Goal: Information Seeking & Learning: Check status

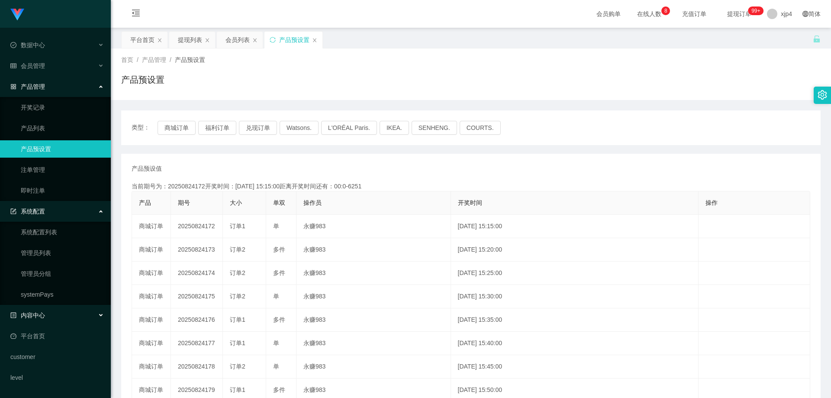
click at [41, 318] on span "内容中心" at bounding box center [27, 315] width 35 height 7
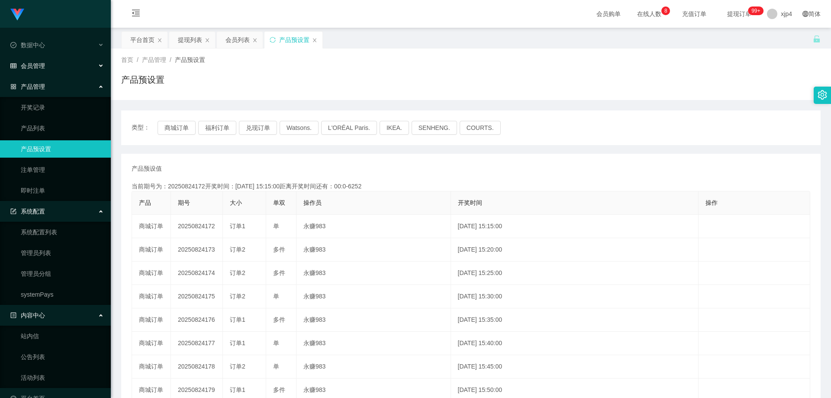
click at [45, 65] on div "会员管理" at bounding box center [55, 65] width 111 height 17
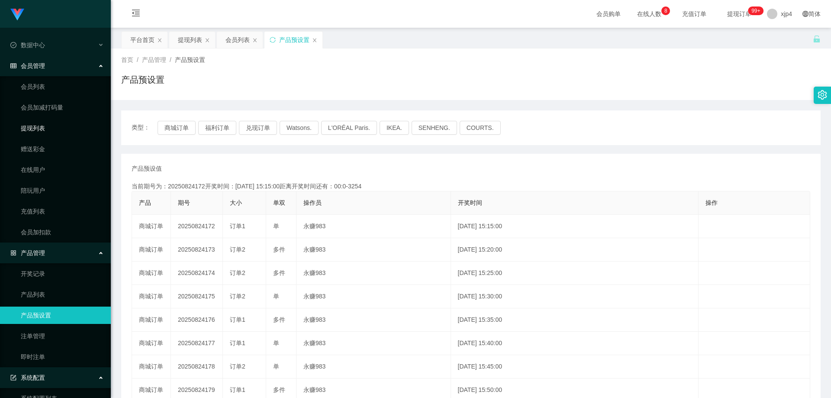
drag, startPoint x: 40, startPoint y: 129, endPoint x: 120, endPoint y: 133, distance: 79.8
click at [40, 129] on link "提现列表" at bounding box center [62, 127] width 83 height 17
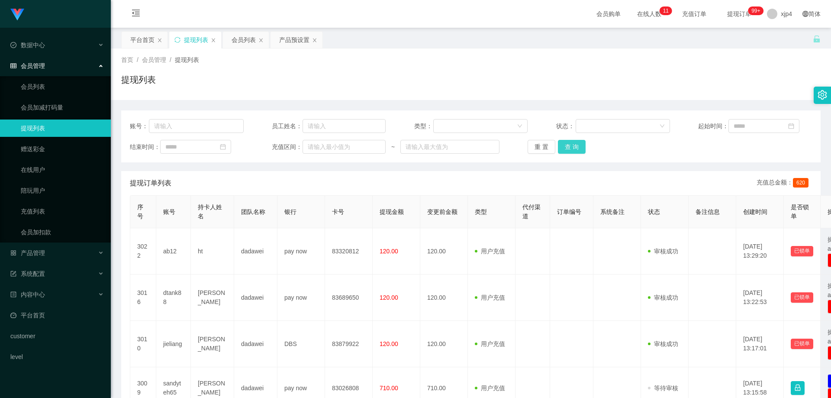
click at [558, 148] on button "查 询" at bounding box center [572, 147] width 28 height 14
click at [558, 148] on div "重 置 查 询" at bounding box center [585, 147] width 114 height 14
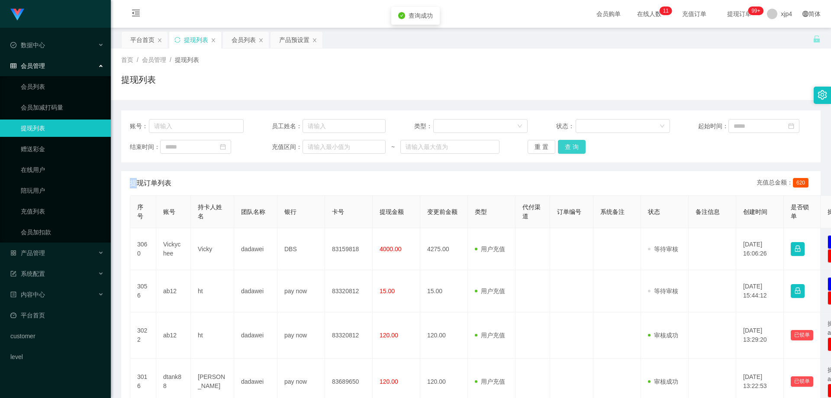
click at [558, 148] on button "查 询" at bounding box center [572, 147] width 28 height 14
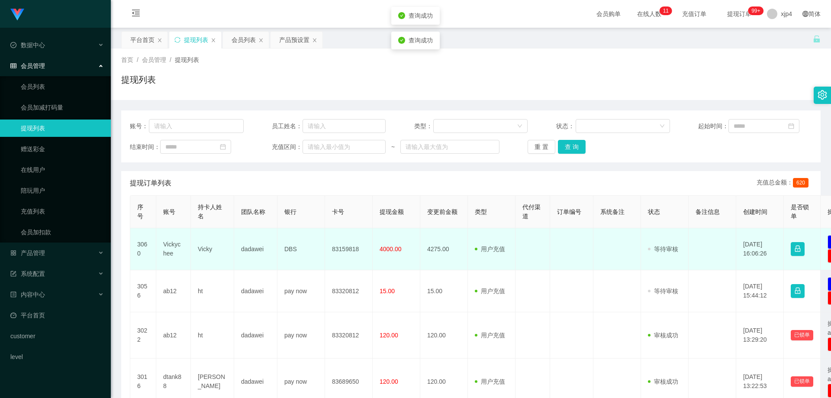
click at [166, 248] on td "Vickychee" at bounding box center [173, 249] width 35 height 42
copy td "Vickychee"
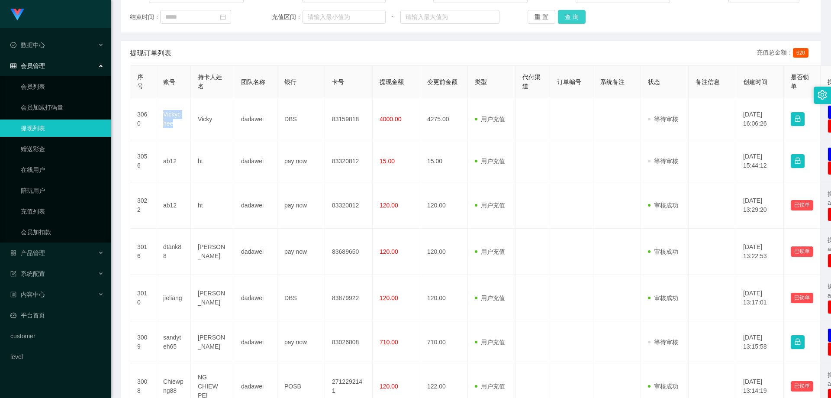
click at [563, 19] on button "查 询" at bounding box center [572, 17] width 28 height 14
click at [563, 19] on div "重 置 查 询" at bounding box center [585, 17] width 114 height 14
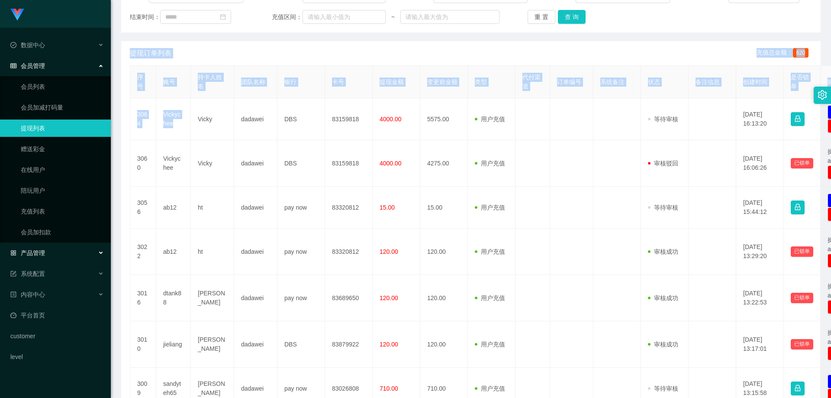
click at [44, 255] on span "产品管理" at bounding box center [27, 252] width 35 height 7
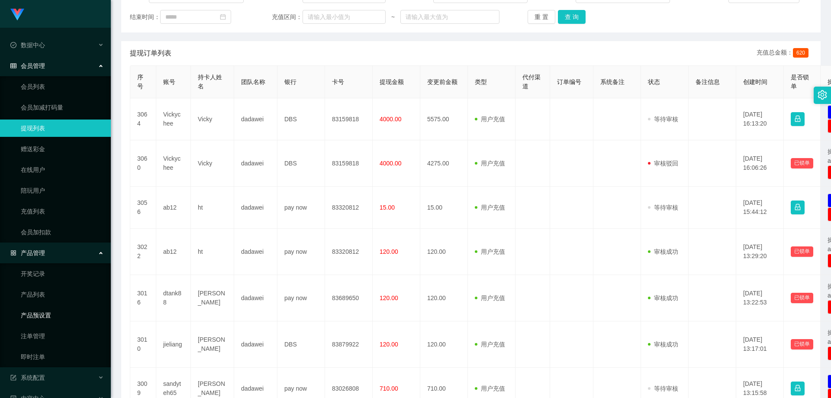
click at [51, 314] on link "产品预设置" at bounding box center [62, 315] width 83 height 17
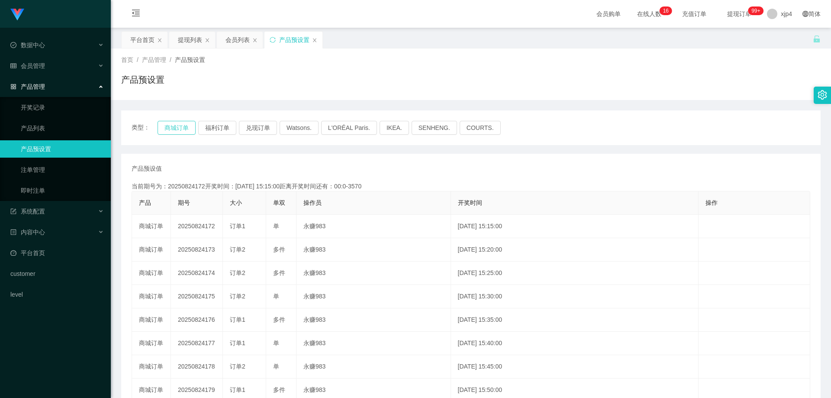
click at [174, 130] on button "商城订单" at bounding box center [177, 128] width 38 height 14
click at [188, 124] on button "商城订单" at bounding box center [177, 128] width 38 height 14
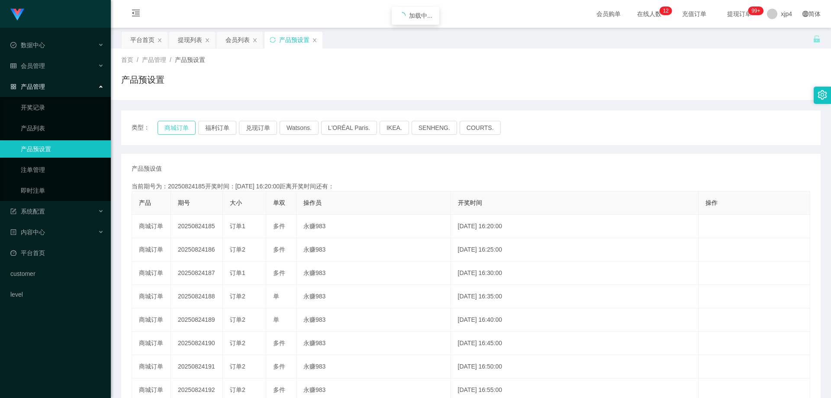
click at [188, 124] on button "商城订单" at bounding box center [177, 128] width 38 height 14
click at [47, 64] on div "会员管理" at bounding box center [55, 65] width 111 height 17
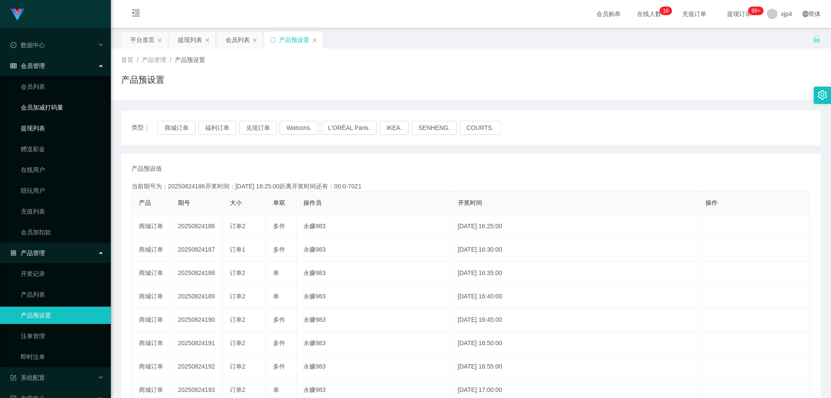
click at [41, 124] on link "提现列表" at bounding box center [62, 127] width 83 height 17
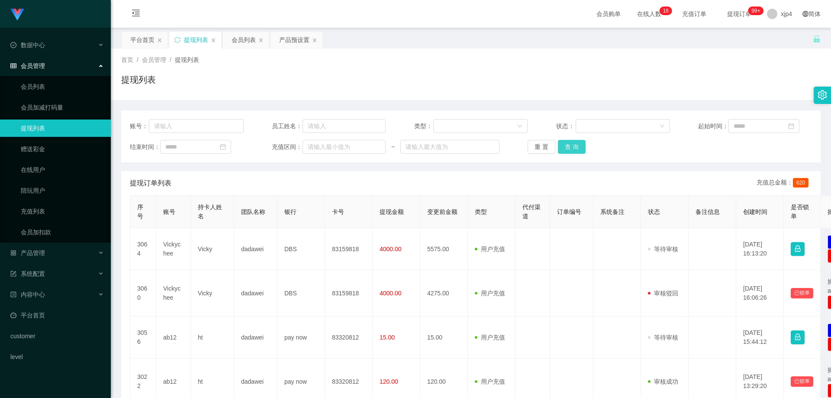
click at [560, 140] on button "查 询" at bounding box center [572, 147] width 28 height 14
click at [560, 140] on div "重 置 查 询" at bounding box center [585, 147] width 114 height 14
click at [560, 140] on button "查 询" at bounding box center [572, 147] width 28 height 14
click at [560, 140] on div "重 置 查 询" at bounding box center [585, 147] width 114 height 14
click at [560, 140] on button "查 询" at bounding box center [572, 147] width 28 height 14
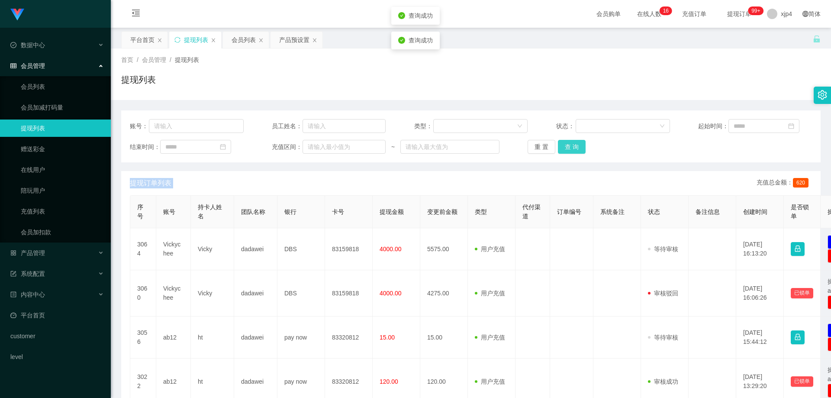
click at [560, 140] on div "重 置 查 询" at bounding box center [585, 147] width 114 height 14
click at [560, 140] on button "查 询" at bounding box center [572, 147] width 28 height 14
click at [560, 140] on div "重 置 查 询" at bounding box center [585, 147] width 114 height 14
click at [560, 140] on button "查 询" at bounding box center [576, 147] width 37 height 14
click at [560, 140] on div "重 置 查 询" at bounding box center [585, 147] width 114 height 14
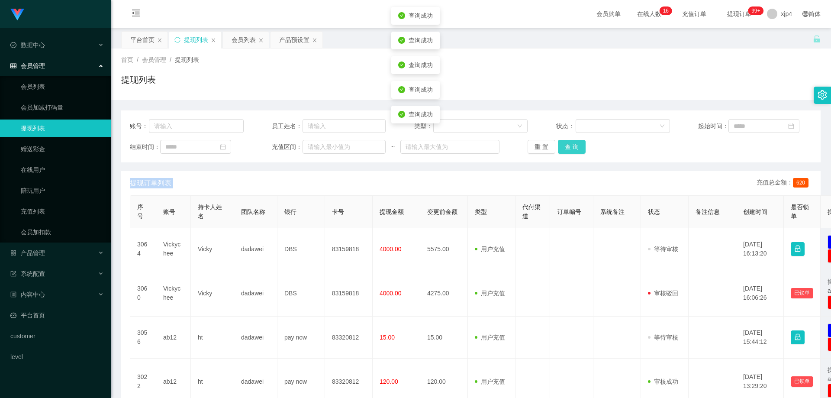
click at [560, 140] on button "查 询" at bounding box center [572, 147] width 28 height 14
click at [574, 153] on button "查 询" at bounding box center [572, 147] width 28 height 14
click at [574, 153] on div "重 置 查 询" at bounding box center [585, 147] width 114 height 14
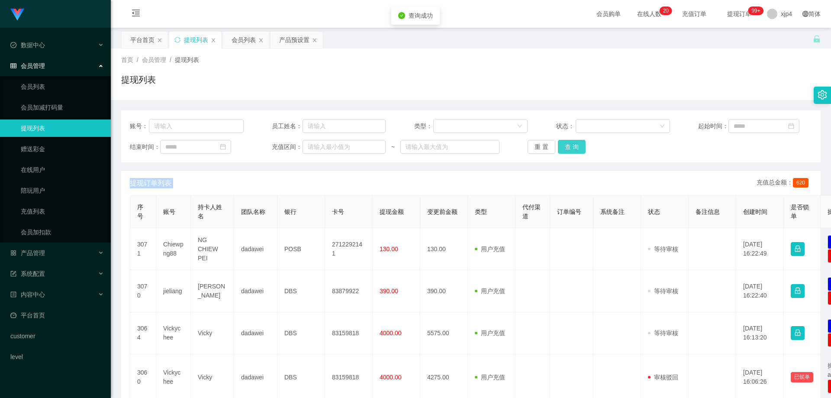
click at [574, 153] on button "查 询" at bounding box center [572, 147] width 28 height 14
click at [55, 81] on link "会员列表" at bounding box center [62, 86] width 83 height 17
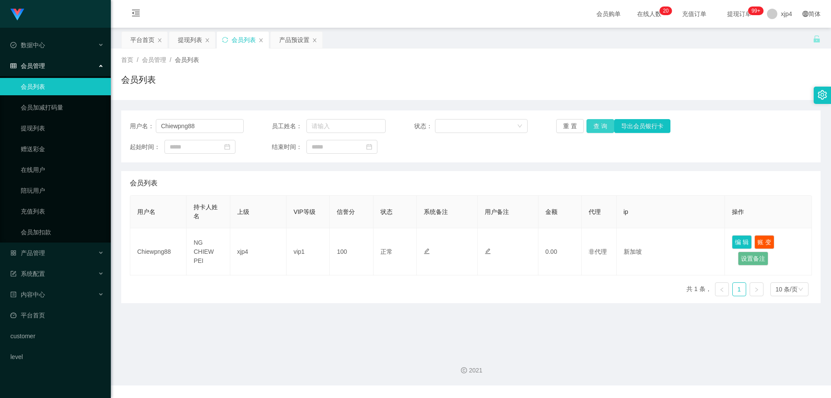
click at [595, 125] on button "查 询" at bounding box center [601, 126] width 28 height 14
click at [200, 124] on input "Chiewpng88" at bounding box center [200, 126] width 88 height 14
click at [597, 125] on button "查 询" at bounding box center [601, 126] width 28 height 14
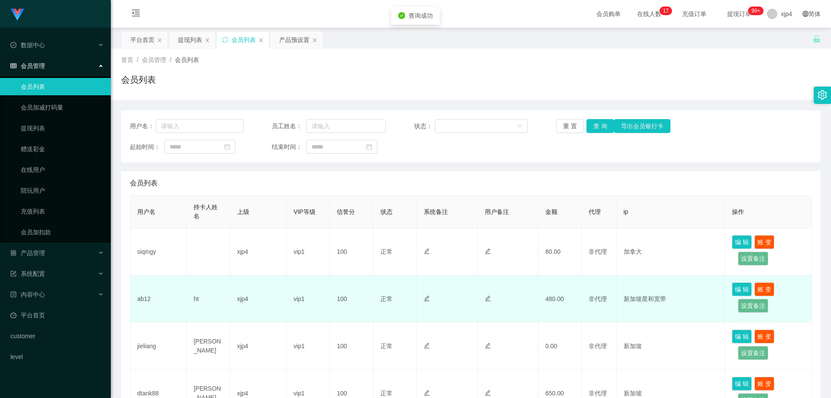
click at [200, 295] on td "ht" at bounding box center [208, 298] width 43 height 47
click at [197, 300] on td "ht" at bounding box center [208, 298] width 43 height 47
copy td "ht"
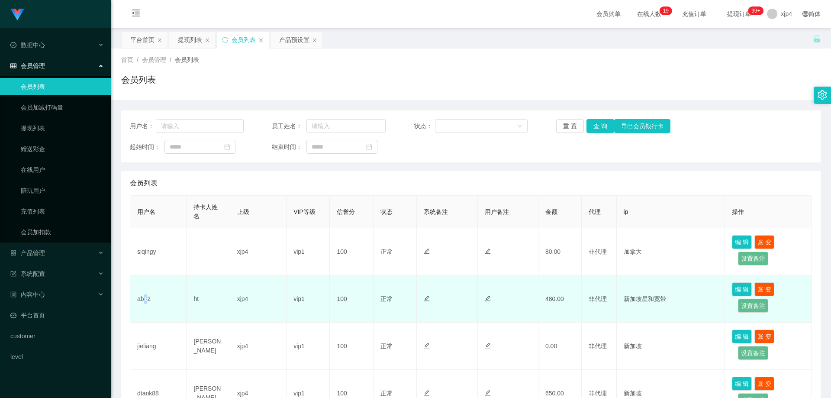
click at [145, 301] on td "ab12" at bounding box center [158, 298] width 56 height 47
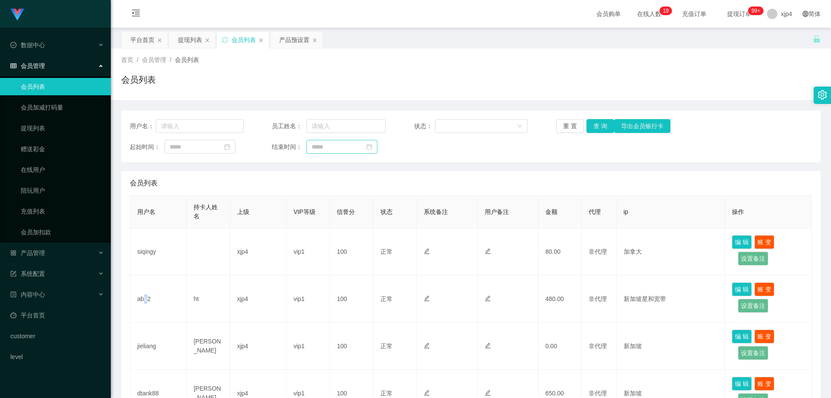
copy td "1"
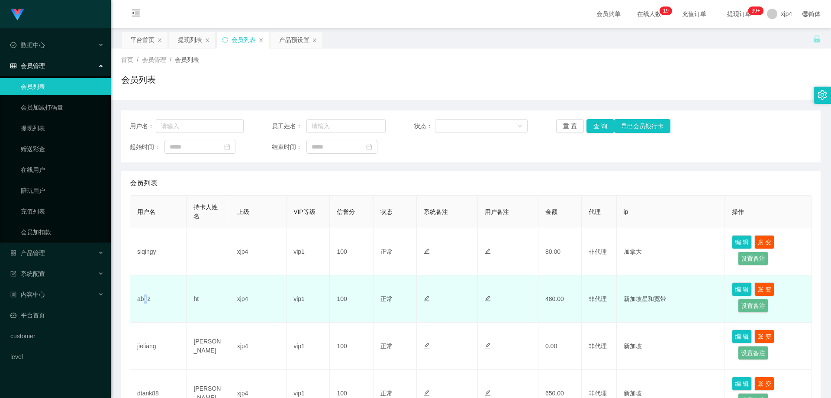
click at [148, 297] on td "ab12" at bounding box center [158, 298] width 56 height 47
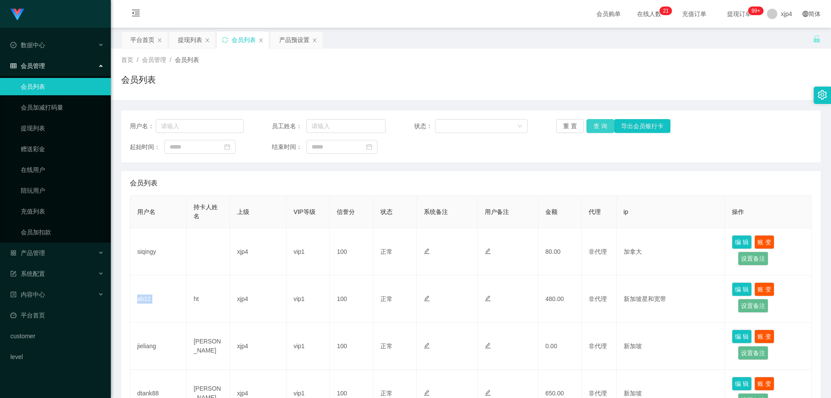
click at [602, 129] on button "查 询" at bounding box center [601, 126] width 28 height 14
click at [602, 129] on div "重 置 查 询 导出会员银行卡" at bounding box center [613, 126] width 114 height 14
click at [602, 129] on button "查 询" at bounding box center [601, 126] width 28 height 14
click at [602, 129] on div "重 置 查 询 导出会员银行卡" at bounding box center [613, 126] width 114 height 14
click at [602, 129] on button "查 询" at bounding box center [605, 126] width 37 height 14
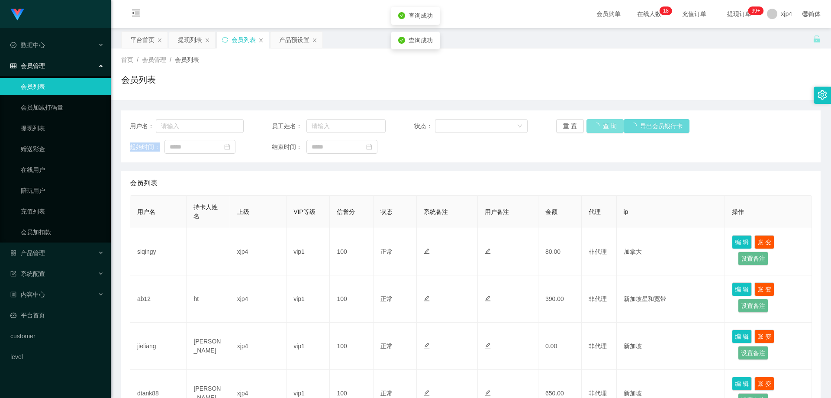
click at [602, 129] on div "重 置 查 询 导出会员银行卡" at bounding box center [613, 126] width 114 height 14
click at [602, 129] on button "查 询" at bounding box center [601, 126] width 28 height 14
click at [37, 133] on link "提现列表" at bounding box center [62, 127] width 83 height 17
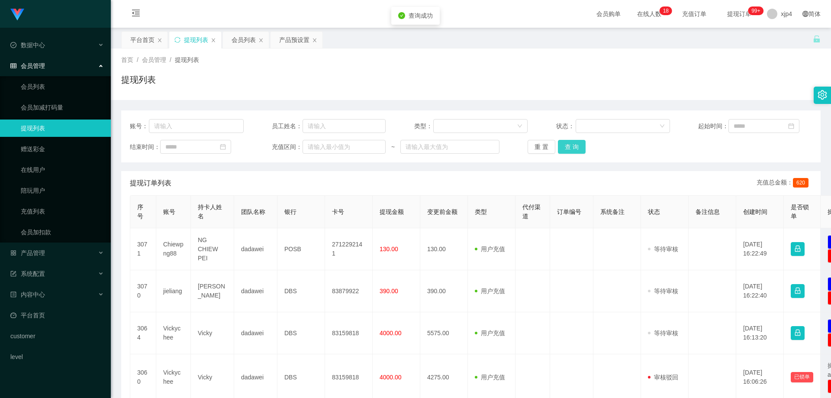
click at [574, 150] on button "查 询" at bounding box center [572, 147] width 28 height 14
click at [574, 150] on div "重 置 查 询" at bounding box center [585, 147] width 114 height 14
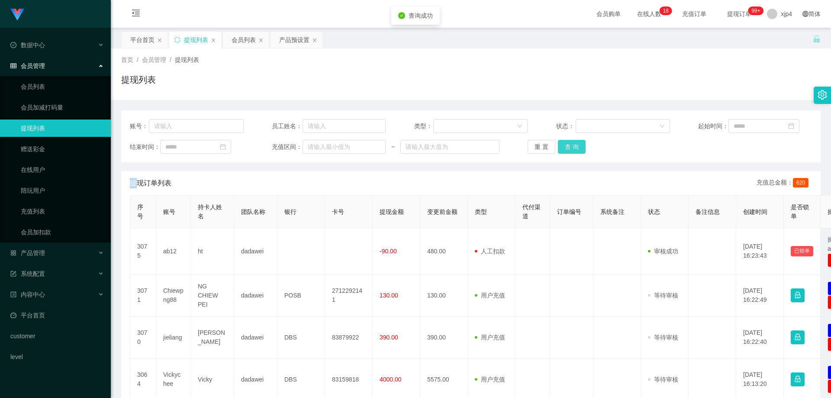
click at [574, 150] on button "查 询" at bounding box center [572, 147] width 28 height 14
click at [574, 150] on div "重 置 查 询" at bounding box center [585, 147] width 114 height 14
click at [574, 150] on button "查 询" at bounding box center [572, 147] width 28 height 14
click at [574, 150] on div "重 置 查 询" at bounding box center [585, 147] width 114 height 14
click at [574, 150] on button "查 询" at bounding box center [572, 147] width 28 height 14
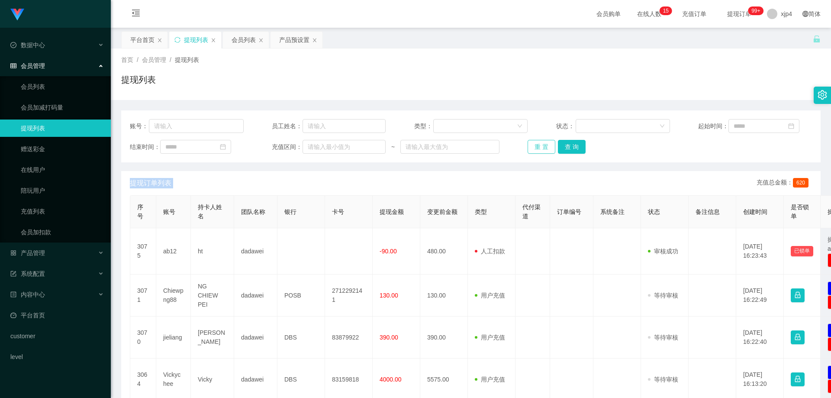
click at [555, 143] on div "重 置 查 询" at bounding box center [585, 147] width 114 height 14
click at [564, 145] on button "查 询" at bounding box center [572, 147] width 28 height 14
click at [564, 145] on div "重 置 查 询" at bounding box center [585, 147] width 114 height 14
click at [564, 145] on button "查 询" at bounding box center [572, 147] width 28 height 14
click at [564, 145] on div "重 置 查 询" at bounding box center [585, 147] width 114 height 14
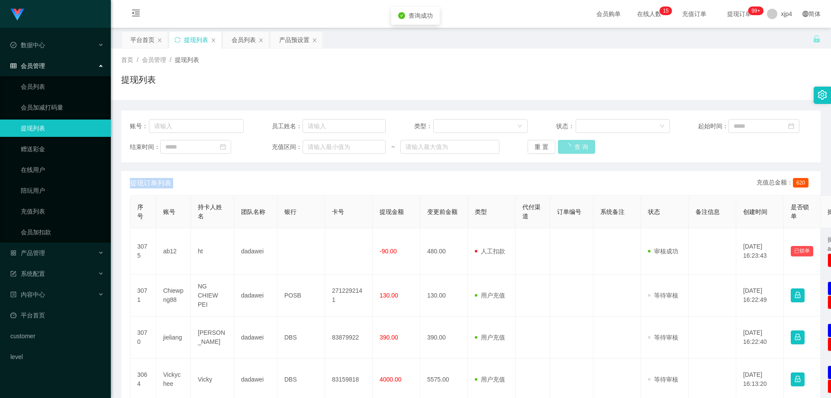
click at [564, 145] on button "查 询" at bounding box center [576, 147] width 37 height 14
click at [564, 145] on div "重 置 查 询" at bounding box center [585, 147] width 114 height 14
click at [575, 143] on button "查 询" at bounding box center [572, 147] width 28 height 14
click at [575, 143] on div "重 置 查 询" at bounding box center [585, 147] width 114 height 14
click at [575, 143] on button "查 询" at bounding box center [576, 147] width 37 height 14
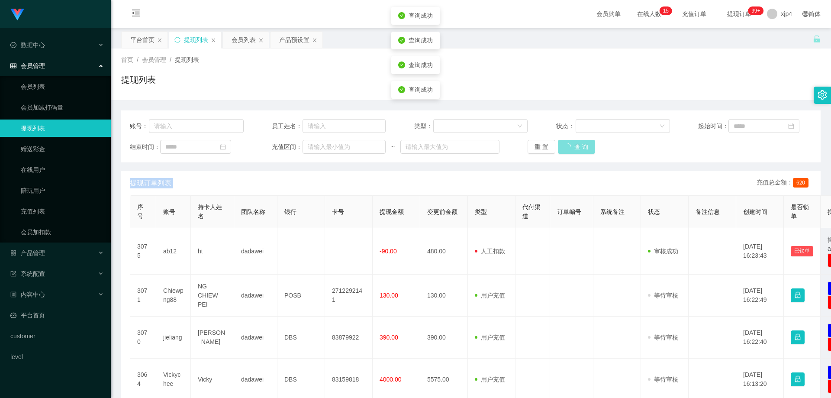
click at [575, 143] on div "重 置 查 询" at bounding box center [585, 147] width 114 height 14
click at [575, 143] on button "查 询" at bounding box center [572, 147] width 28 height 14
click at [575, 143] on div "重 置 查 询" at bounding box center [585, 147] width 114 height 14
click at [575, 143] on button "查 询" at bounding box center [576, 147] width 37 height 14
click at [575, 143] on div "重 置 查 询" at bounding box center [585, 147] width 114 height 14
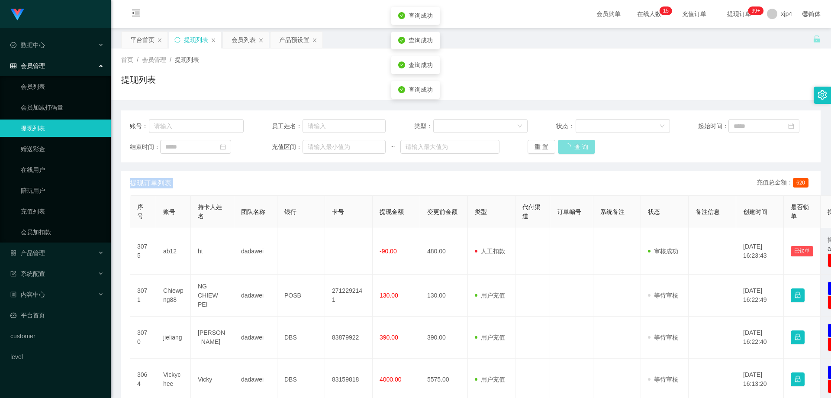
click at [575, 143] on div "重 置 查 询" at bounding box center [585, 147] width 114 height 14
click at [575, 143] on button "查 询" at bounding box center [572, 147] width 28 height 14
click at [575, 143] on div "重 置 查 询" at bounding box center [585, 147] width 114 height 14
click at [575, 143] on button "查 询" at bounding box center [576, 147] width 37 height 14
click at [575, 143] on div "重 置 查 询" at bounding box center [585, 147] width 114 height 14
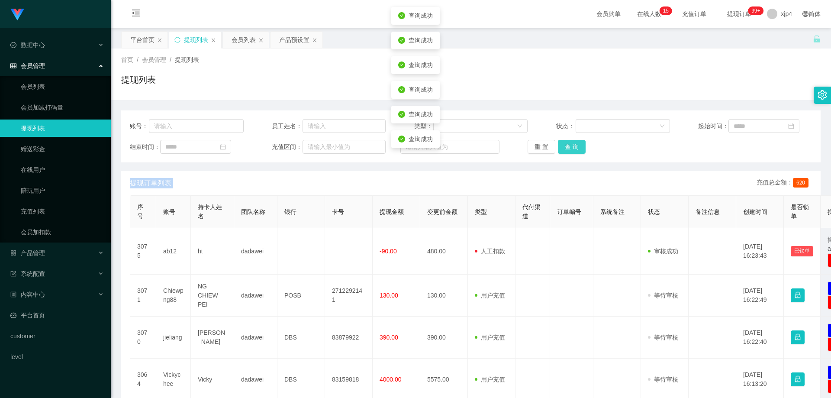
click at [575, 143] on button "查 询" at bounding box center [572, 147] width 28 height 14
click at [575, 143] on div "重 置 查 询" at bounding box center [585, 147] width 114 height 14
click at [575, 143] on button "查 询" at bounding box center [572, 147] width 28 height 14
click at [575, 143] on div "重 置 查 询" at bounding box center [585, 147] width 114 height 14
click at [47, 131] on link "提现列表" at bounding box center [62, 127] width 83 height 17
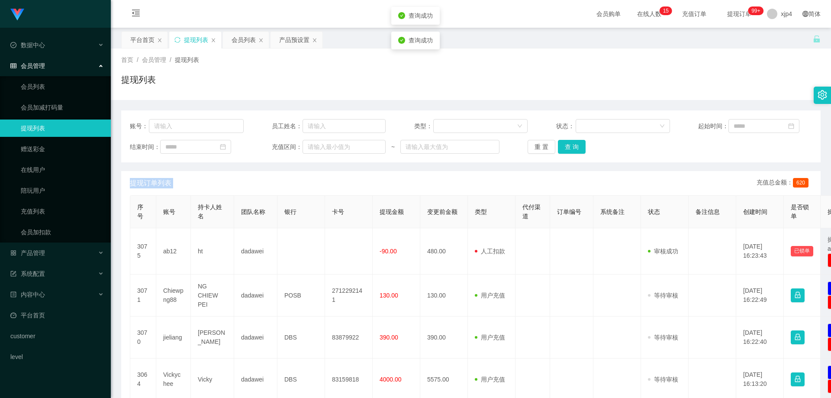
click at [47, 131] on link "提现列表" at bounding box center [62, 127] width 83 height 17
click at [571, 142] on button "查 询" at bounding box center [572, 147] width 28 height 14
click at [571, 142] on div "重 置 查 询" at bounding box center [585, 147] width 114 height 14
click at [571, 142] on button "查 询" at bounding box center [572, 147] width 28 height 14
click at [571, 142] on div "重 置 查 询" at bounding box center [585, 147] width 114 height 14
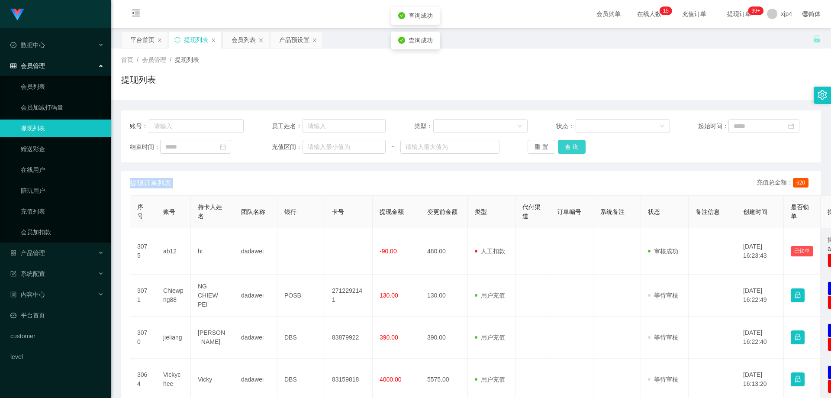
click at [571, 142] on button "查 询" at bounding box center [572, 147] width 28 height 14
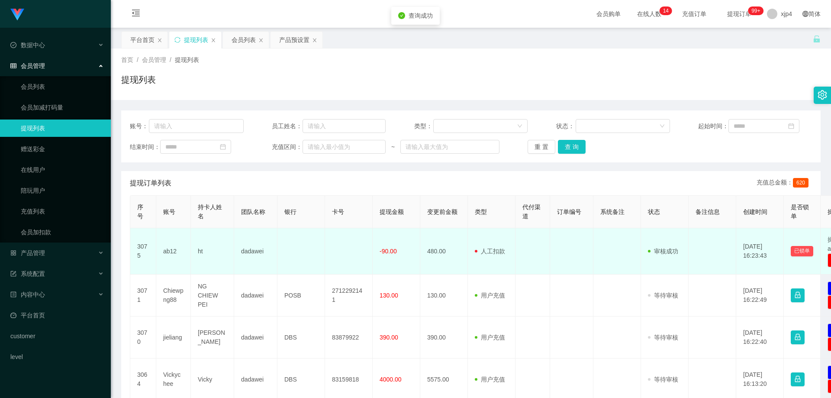
click at [173, 251] on td "ab12" at bounding box center [173, 251] width 35 height 46
copy td "ab12"
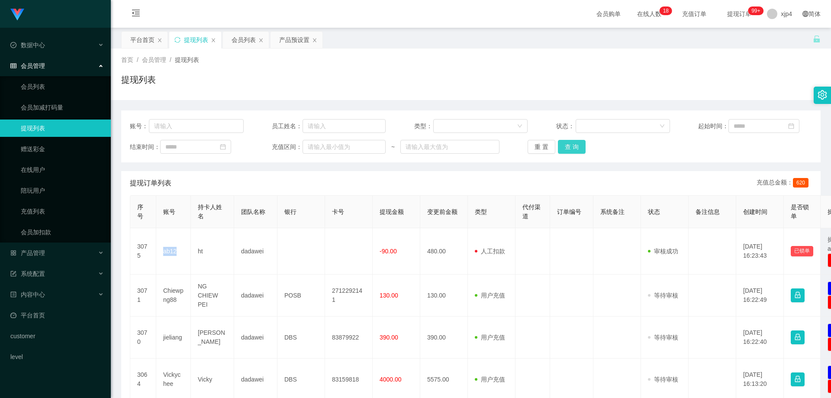
click at [574, 145] on button "查 询" at bounding box center [572, 147] width 28 height 14
click at [574, 145] on div "重 置 查 询" at bounding box center [585, 147] width 114 height 14
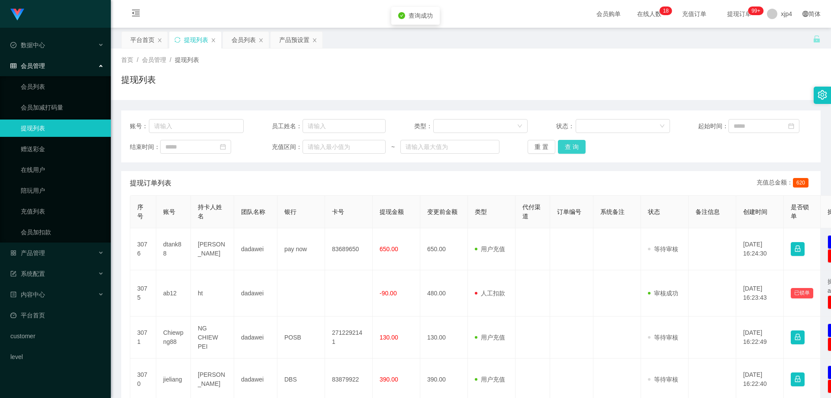
click at [574, 145] on button "查 询" at bounding box center [572, 147] width 28 height 14
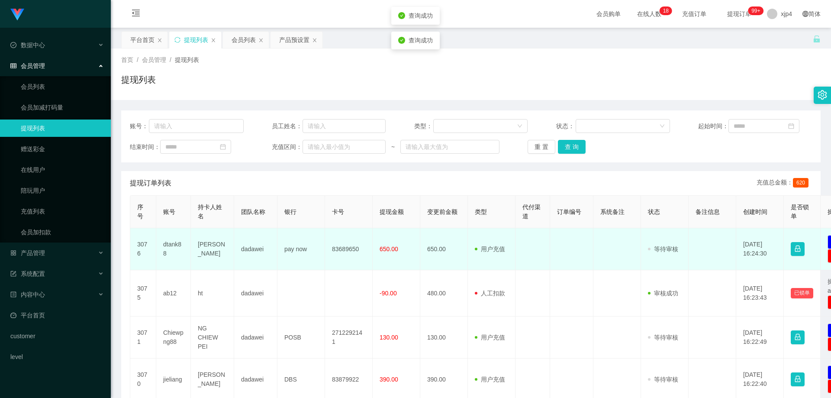
click at [166, 248] on td "dtank88" at bounding box center [173, 249] width 35 height 42
copy td "dtank88"
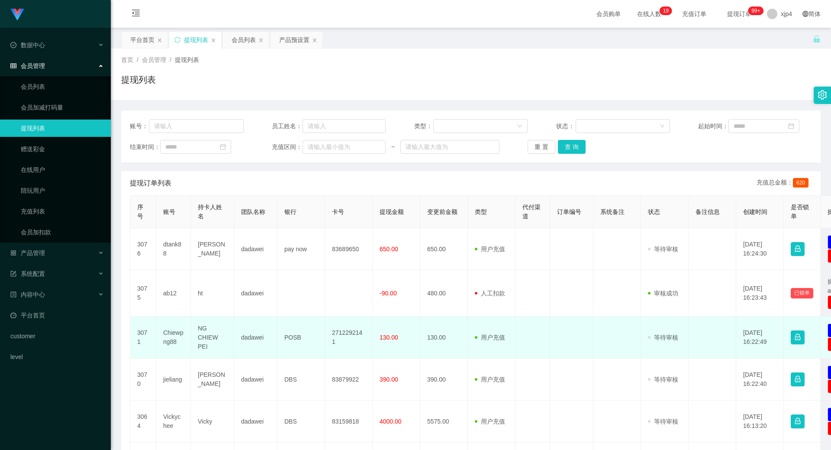
click at [166, 339] on td "Chiewpng88" at bounding box center [173, 337] width 35 height 42
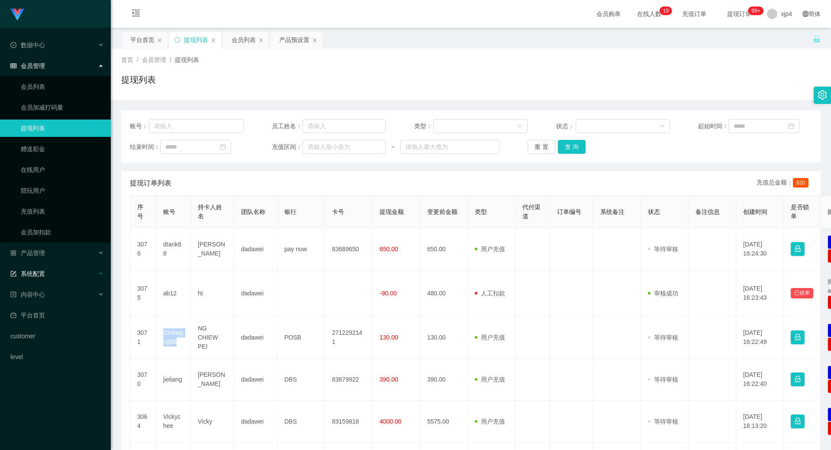
copy td "Chiewpng88"
click at [565, 146] on button "查 询" at bounding box center [572, 147] width 28 height 14
click at [565, 146] on div "重 置 查 询" at bounding box center [585, 147] width 114 height 14
click at [565, 146] on button "查 询" at bounding box center [576, 147] width 37 height 14
click at [565, 146] on div "重 置 查 询" at bounding box center [585, 147] width 114 height 14
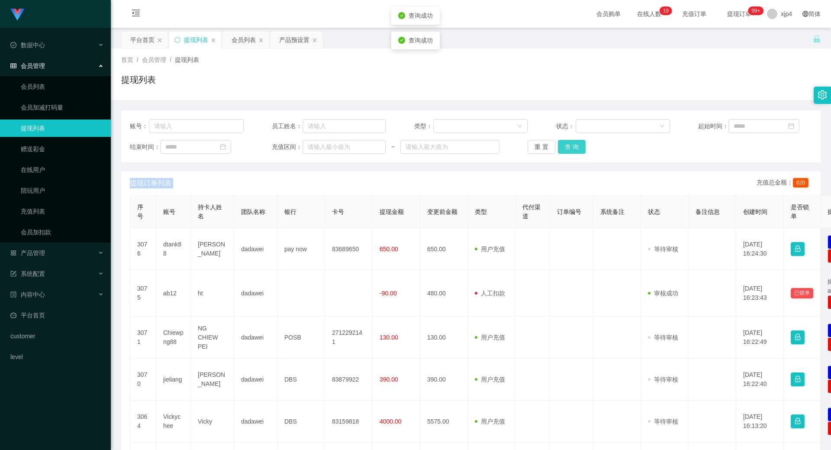
click at [565, 146] on button "查 询" at bounding box center [572, 147] width 28 height 14
click at [565, 146] on div "重 置 查 询" at bounding box center [585, 147] width 114 height 14
click at [565, 146] on button "查 询" at bounding box center [572, 147] width 28 height 14
click at [565, 146] on div "重 置 查 询" at bounding box center [585, 147] width 114 height 14
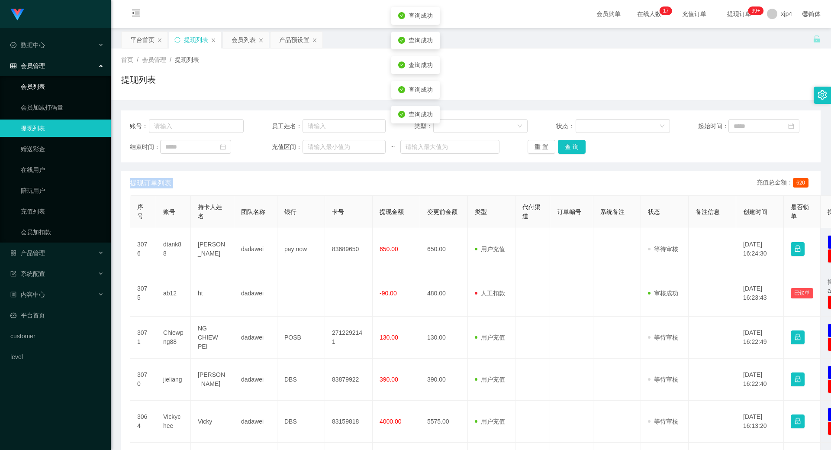
click at [60, 89] on link "会员列表" at bounding box center [62, 86] width 83 height 17
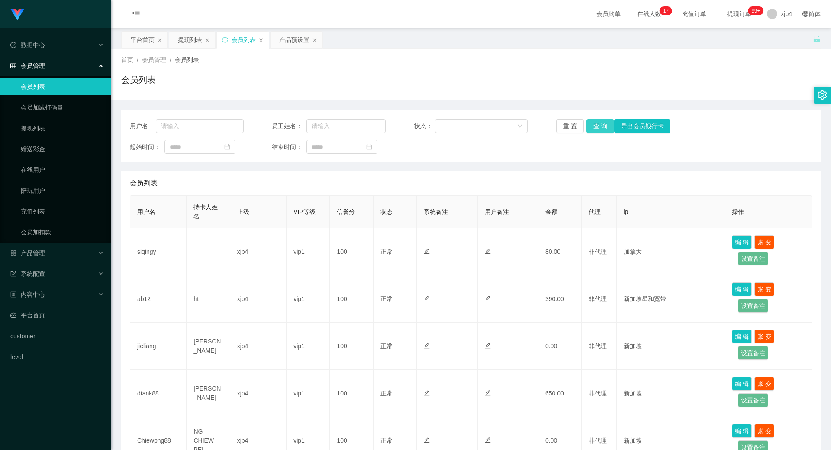
click at [597, 129] on button "查 询" at bounding box center [601, 126] width 28 height 14
click at [597, 129] on div "重 置 查 询 导出会员银行卡" at bounding box center [613, 126] width 114 height 14
click at [597, 129] on button "查 询" at bounding box center [601, 126] width 28 height 14
click at [597, 129] on div "重 置 查 询 导出会员银行卡" at bounding box center [613, 126] width 114 height 14
click at [597, 129] on button "查 询" at bounding box center [601, 126] width 28 height 14
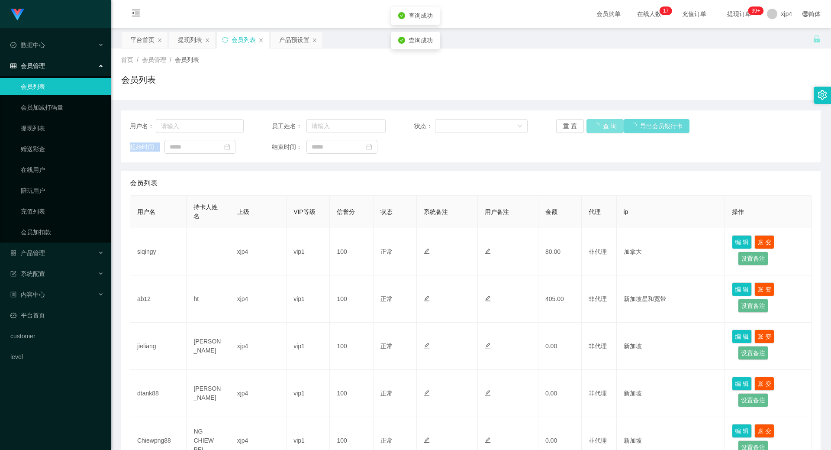
click at [597, 129] on div "重 置 查 询 导出会员银行卡" at bounding box center [613, 126] width 114 height 14
click at [597, 129] on button "查 询" at bounding box center [601, 126] width 28 height 14
click at [597, 129] on div "重 置 查 询 导出会员银行卡" at bounding box center [613, 126] width 114 height 14
click at [597, 129] on button "查 询" at bounding box center [601, 126] width 28 height 14
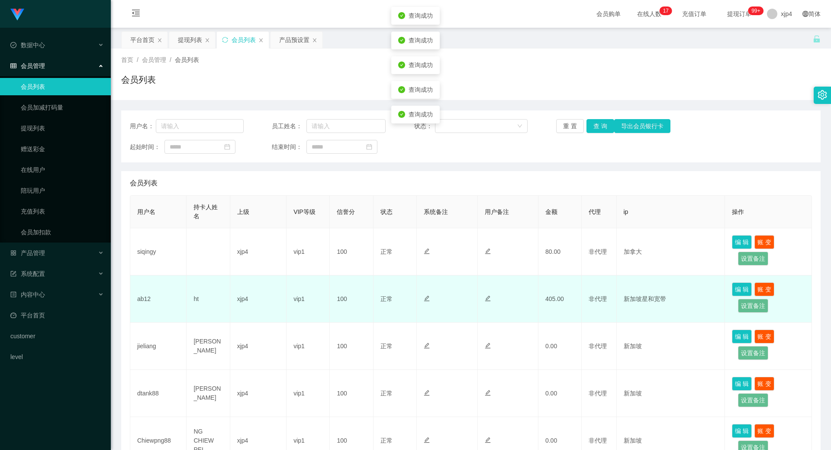
click at [147, 299] on td "ab12" at bounding box center [158, 298] width 56 height 47
copy td "ab12"
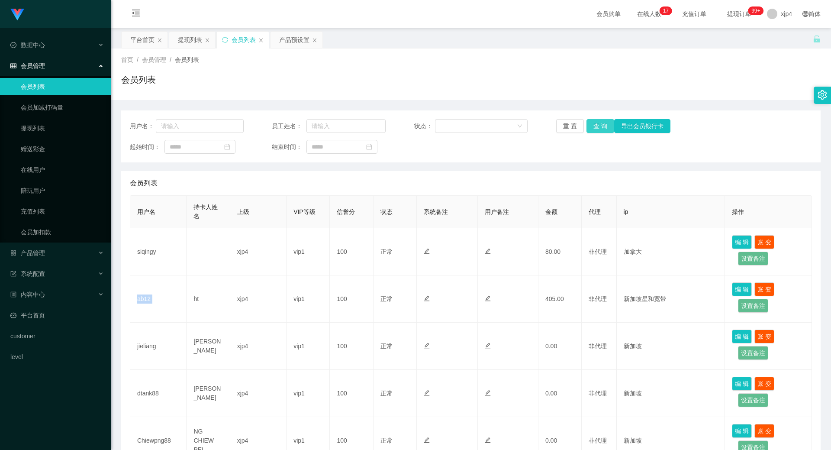
click at [600, 126] on button "查 询" at bounding box center [601, 126] width 28 height 14
click at [600, 126] on div "重 置 查 询 导出会员银行卡" at bounding box center [613, 126] width 114 height 14
click at [600, 126] on button "查 询" at bounding box center [605, 126] width 37 height 14
click at [600, 126] on div "重 置 查 询 导出会员银行卡" at bounding box center [613, 126] width 114 height 14
click at [600, 126] on button "查 询" at bounding box center [601, 126] width 28 height 14
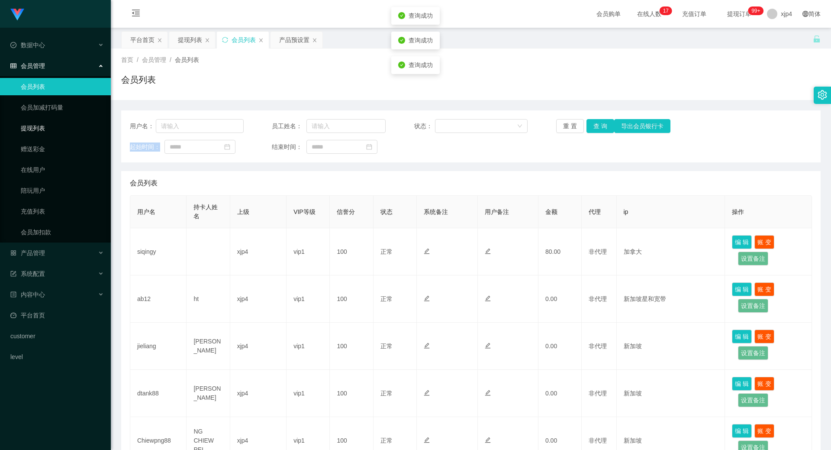
click at [54, 131] on link "提现列表" at bounding box center [62, 127] width 83 height 17
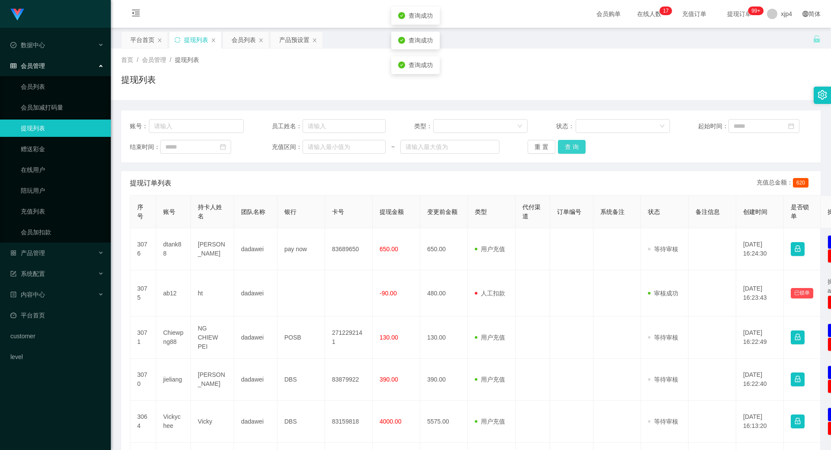
click at [567, 152] on button "查 询" at bounding box center [572, 147] width 28 height 14
click at [567, 152] on div "重 置 查 询" at bounding box center [585, 147] width 114 height 14
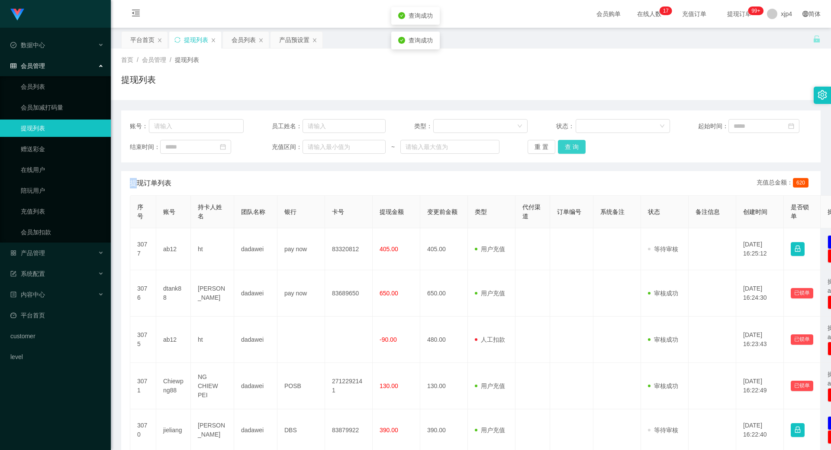
click at [567, 152] on button "查 询" at bounding box center [572, 147] width 28 height 14
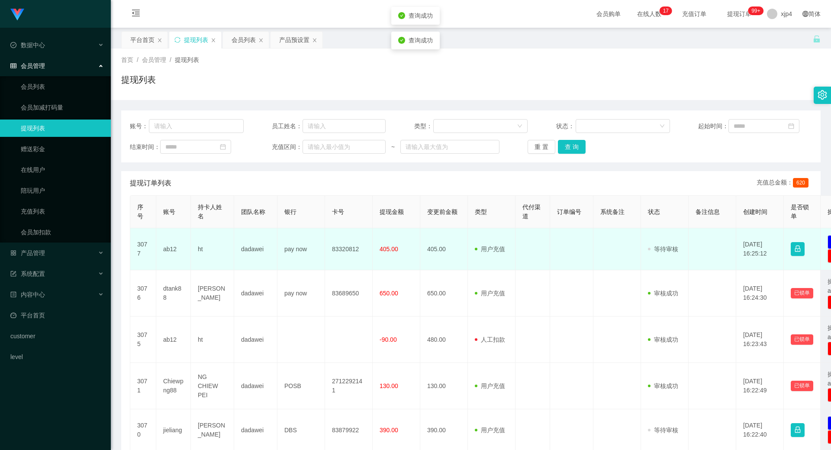
click at [158, 250] on td "ab12" at bounding box center [173, 249] width 35 height 42
click at [168, 248] on td "ab12" at bounding box center [173, 249] width 35 height 42
copy td "ab12"
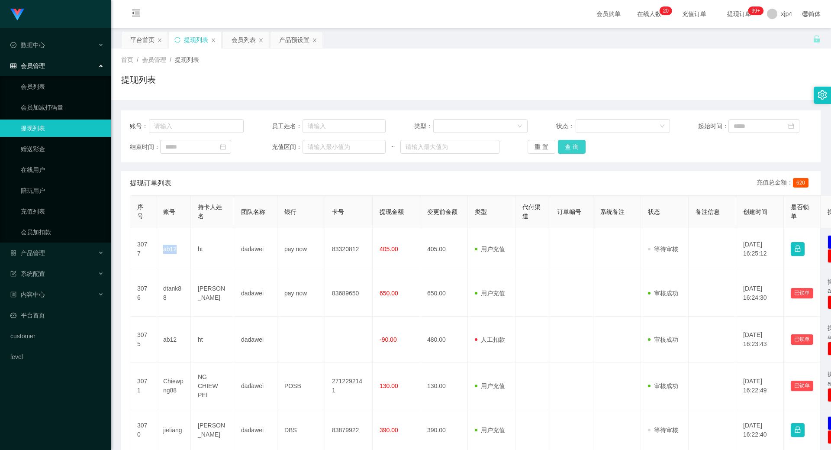
click at [577, 150] on button "查 询" at bounding box center [572, 147] width 28 height 14
click at [577, 150] on div "重 置 查 询" at bounding box center [585, 147] width 114 height 14
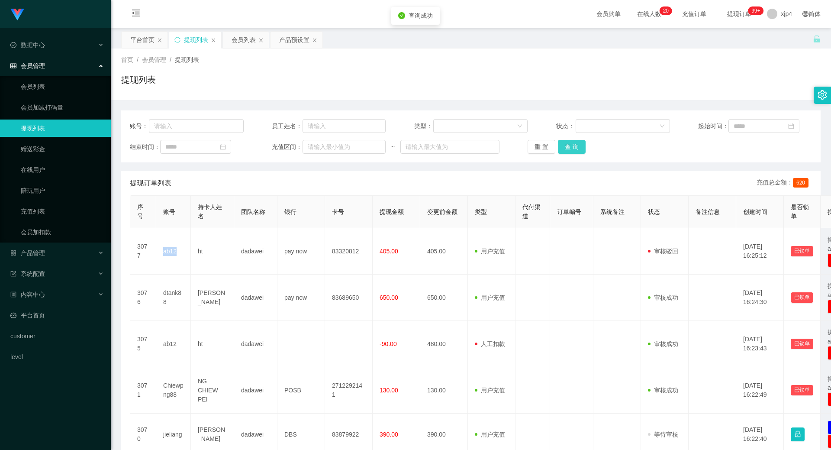
click at [577, 150] on button "查 询" at bounding box center [572, 147] width 28 height 14
click at [577, 150] on div "重 置 查 询" at bounding box center [585, 147] width 114 height 14
click at [577, 150] on button "查 询" at bounding box center [572, 147] width 28 height 14
click at [577, 150] on div "重 置 查 询" at bounding box center [585, 147] width 114 height 14
click at [577, 150] on button "查 询" at bounding box center [572, 147] width 28 height 14
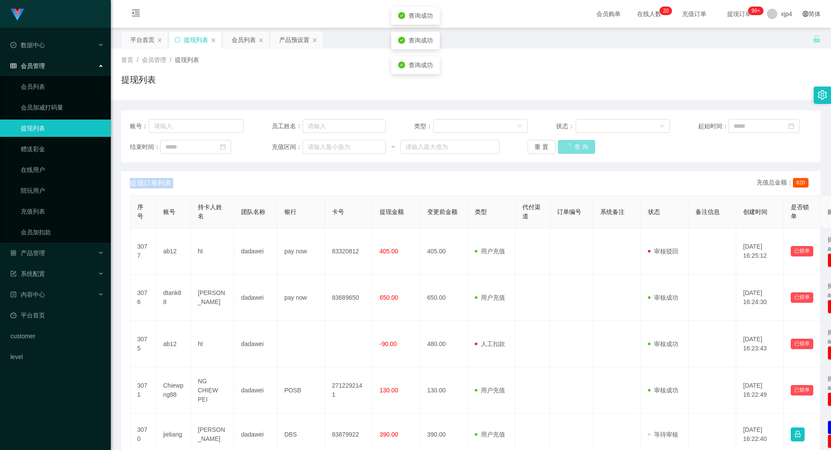
click at [577, 150] on div "重 置 查 询" at bounding box center [585, 147] width 114 height 14
click at [577, 150] on button "查 询" at bounding box center [572, 147] width 28 height 14
click at [577, 150] on div "重 置 查 询" at bounding box center [585, 147] width 114 height 14
click at [565, 147] on button "查 询" at bounding box center [572, 147] width 28 height 14
click at [565, 147] on div "重 置 查 询" at bounding box center [585, 147] width 114 height 14
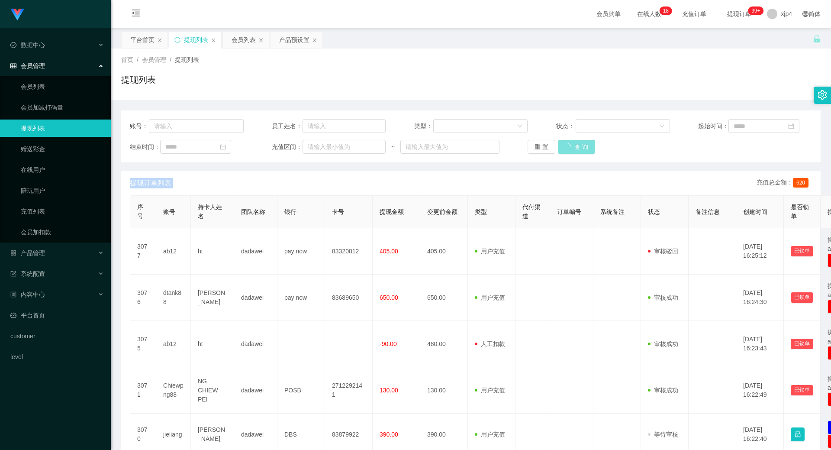
click at [565, 147] on button "查 询" at bounding box center [576, 147] width 37 height 14
click at [565, 147] on div "重 置 查 询" at bounding box center [585, 147] width 114 height 14
click at [565, 147] on button "查 询" at bounding box center [572, 147] width 28 height 14
click at [565, 147] on div "重 置 查 询" at bounding box center [585, 147] width 114 height 14
click at [565, 147] on button "查 询" at bounding box center [572, 147] width 28 height 14
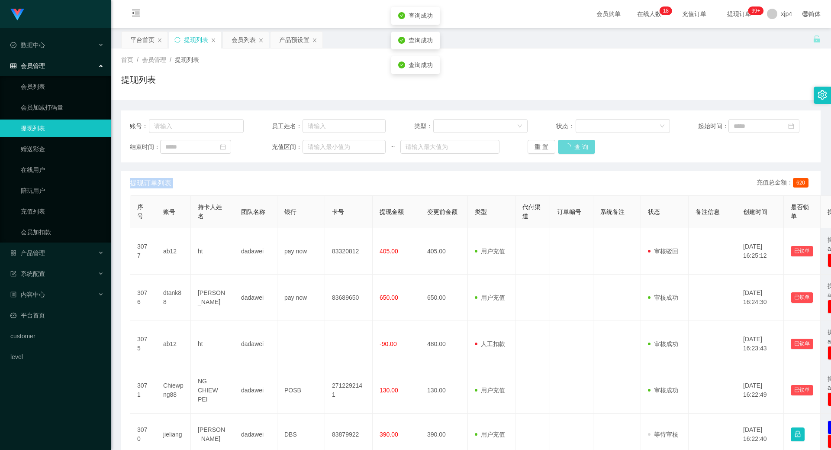
click at [565, 147] on div "重 置 查 询" at bounding box center [585, 147] width 114 height 14
click at [60, 87] on link "会员列表" at bounding box center [62, 86] width 83 height 17
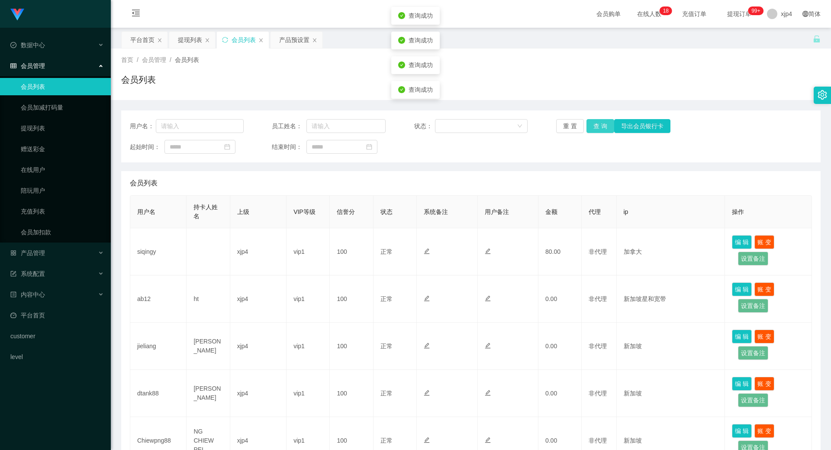
click at [596, 128] on button "查 询" at bounding box center [601, 126] width 28 height 14
click at [596, 128] on div "重 置 查 询 导出会员银行卡" at bounding box center [613, 126] width 114 height 14
click at [596, 128] on button "查 询" at bounding box center [601, 126] width 28 height 14
click at [596, 128] on div "重 置 查 询 导出会员银行卡" at bounding box center [613, 126] width 114 height 14
click at [596, 128] on button "查 询" at bounding box center [601, 126] width 28 height 14
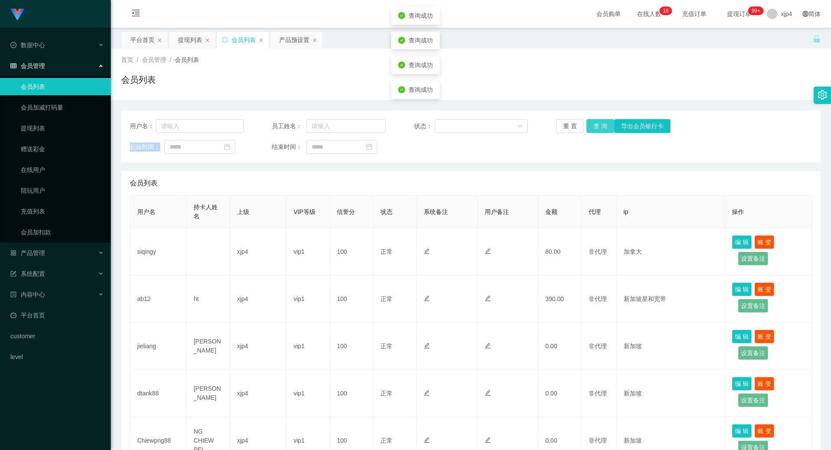
click at [596, 128] on div "重 置 查 询 导出会员银行卡" at bounding box center [613, 126] width 114 height 14
click at [596, 128] on button "查 询" at bounding box center [601, 126] width 28 height 14
click at [596, 128] on div "重 置 查 询 导出会员银行卡" at bounding box center [613, 126] width 114 height 14
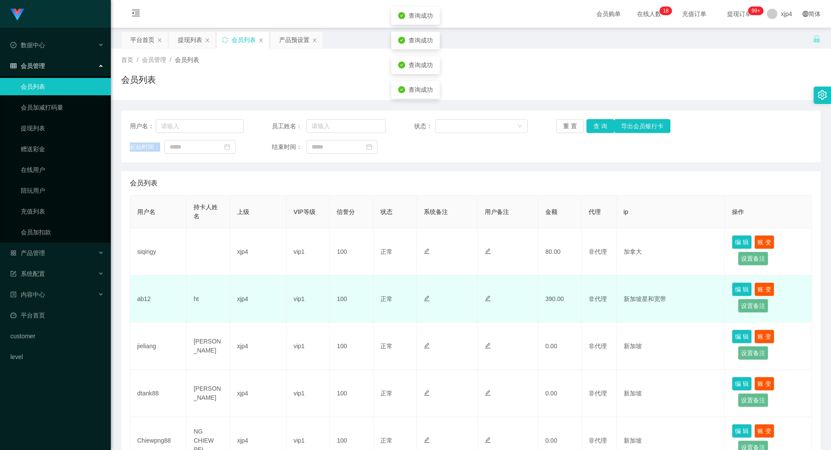
scroll to position [173, 0]
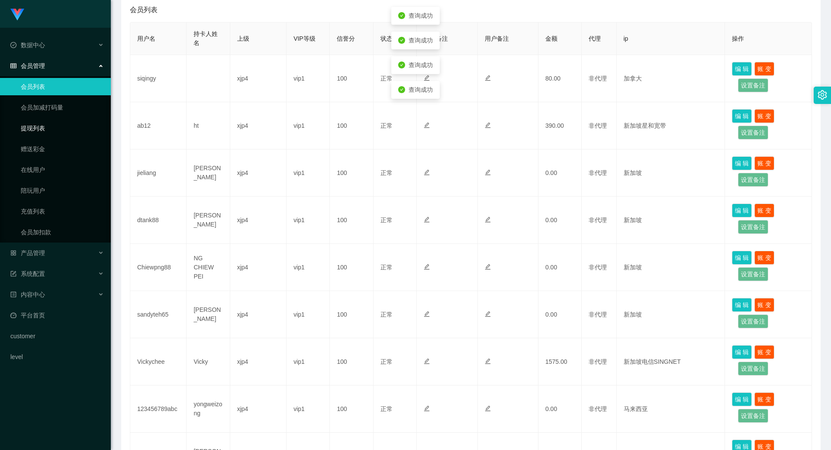
click at [40, 133] on link "提现列表" at bounding box center [62, 127] width 83 height 17
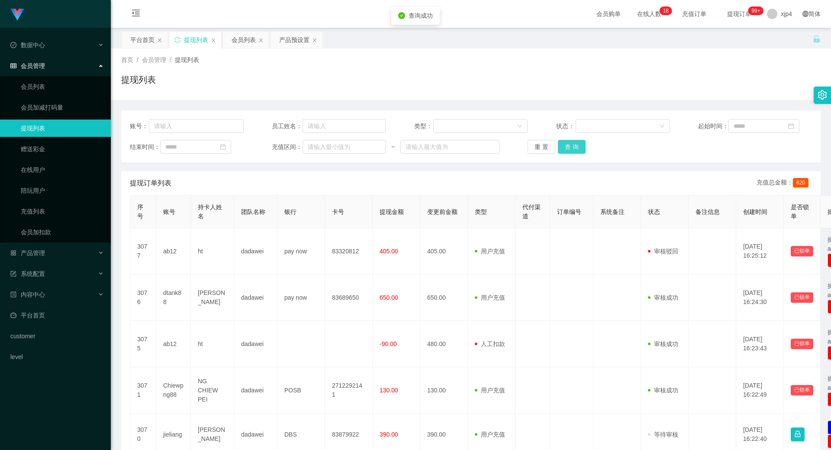
click at [569, 146] on button "查 询" at bounding box center [572, 147] width 28 height 14
click at [569, 146] on div "重 置 查 询" at bounding box center [585, 147] width 114 height 14
click at [569, 146] on button "查 询" at bounding box center [576, 147] width 37 height 14
click at [569, 146] on button "查 询" at bounding box center [572, 147] width 28 height 14
click at [569, 146] on div "重 置 查 询" at bounding box center [585, 147] width 114 height 14
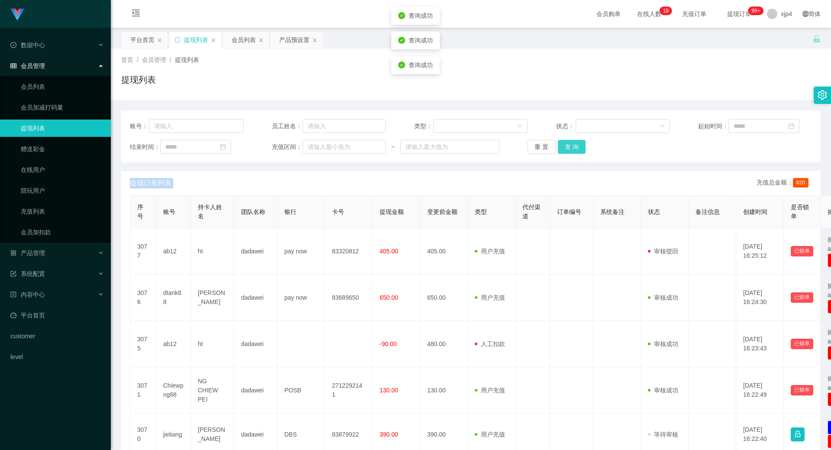
click at [569, 146] on button "查 询" at bounding box center [572, 147] width 28 height 14
click at [569, 146] on div "重 置 查 询" at bounding box center [585, 147] width 114 height 14
click at [569, 146] on button "查 询" at bounding box center [572, 147] width 28 height 14
click at [569, 146] on div "重 置 查 询" at bounding box center [585, 147] width 114 height 14
click at [43, 97] on ul "会员列表 会员加减打码量 提现列表 赠送彩金 在线用户 陪玩用户 充值列表 会员加扣款" at bounding box center [55, 159] width 111 height 166
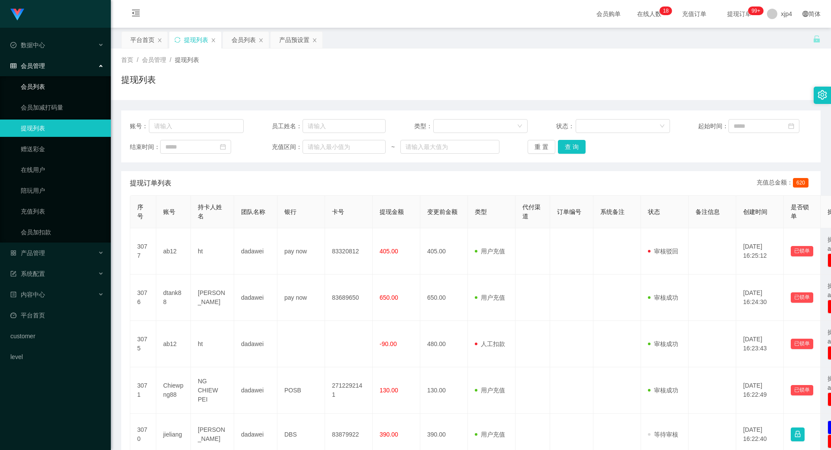
click at [42, 91] on link "会员列表" at bounding box center [62, 86] width 83 height 17
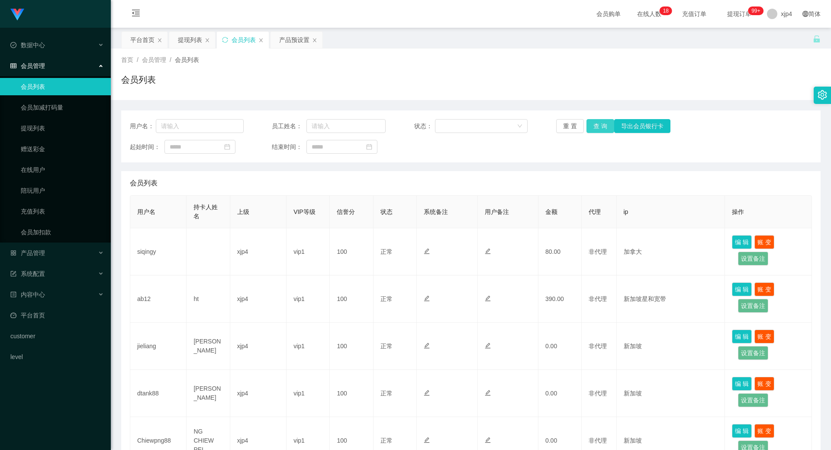
click at [593, 126] on button "查 询" at bounding box center [601, 126] width 28 height 14
click at [593, 126] on div "重 置 查 询 导出会员银行卡" at bounding box center [613, 126] width 114 height 14
click at [593, 126] on button "查 询" at bounding box center [601, 126] width 28 height 14
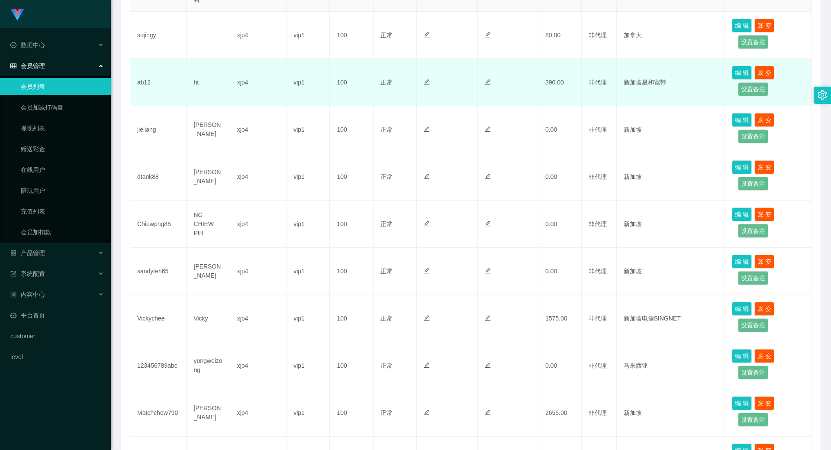
scroll to position [303, 0]
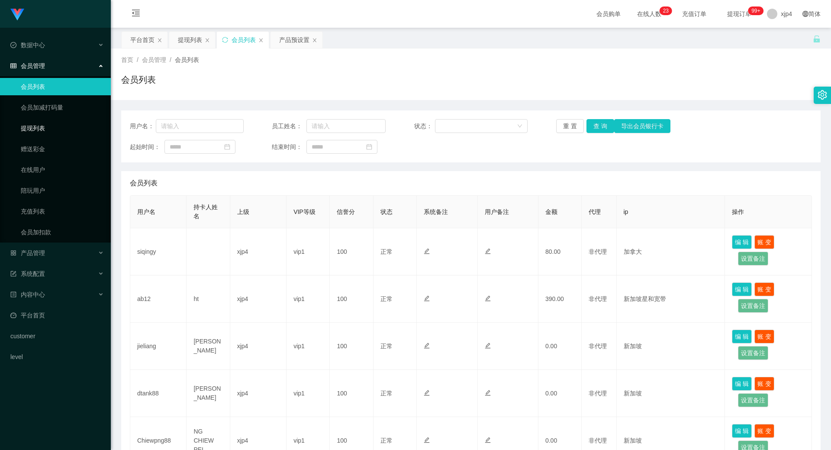
click at [50, 135] on link "提现列表" at bounding box center [62, 127] width 83 height 17
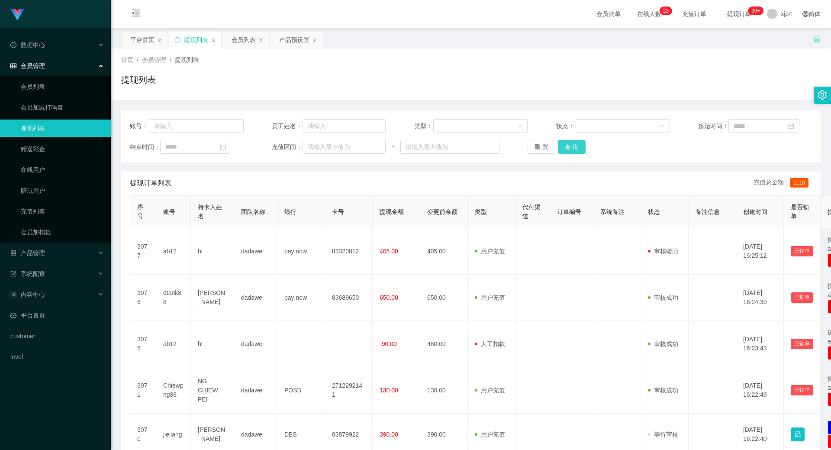
click at [562, 148] on button "查 询" at bounding box center [572, 147] width 28 height 14
click at [562, 148] on div "重 置 查 询" at bounding box center [585, 147] width 114 height 14
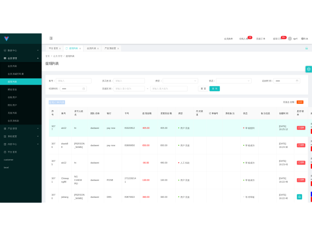
scroll to position [43, 0]
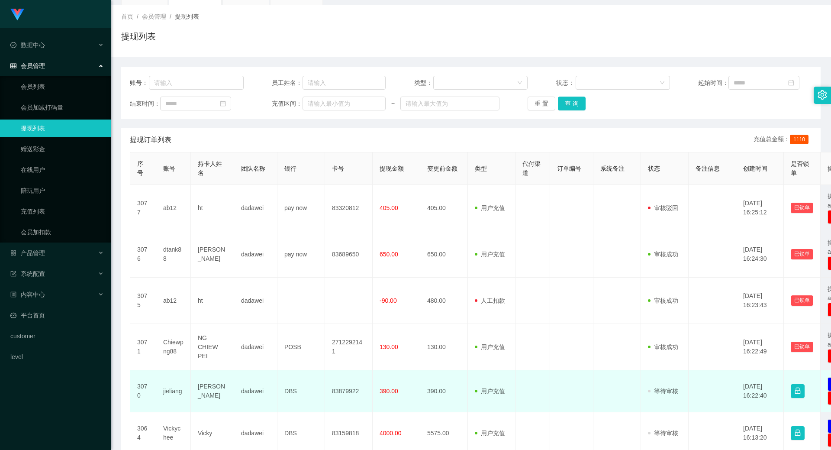
click at [170, 391] on td "jieliang" at bounding box center [173, 391] width 35 height 42
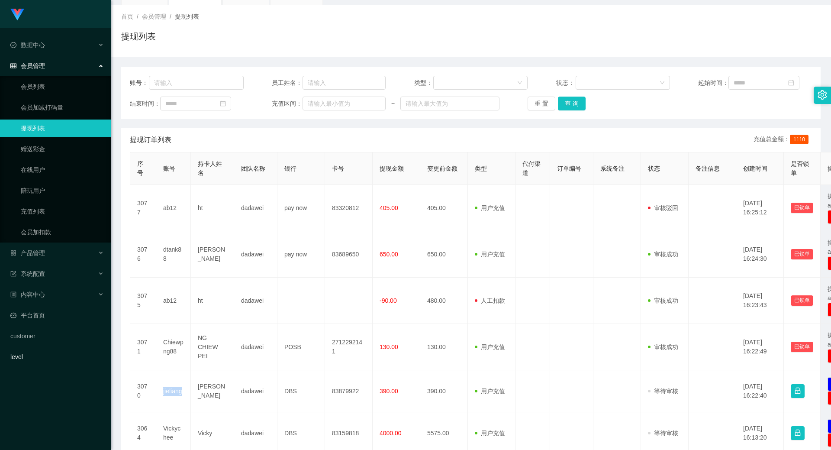
copy td "jieliang"
click at [565, 104] on button "查 询" at bounding box center [572, 104] width 28 height 14
click at [565, 104] on div "重 置 查 询" at bounding box center [585, 104] width 114 height 14
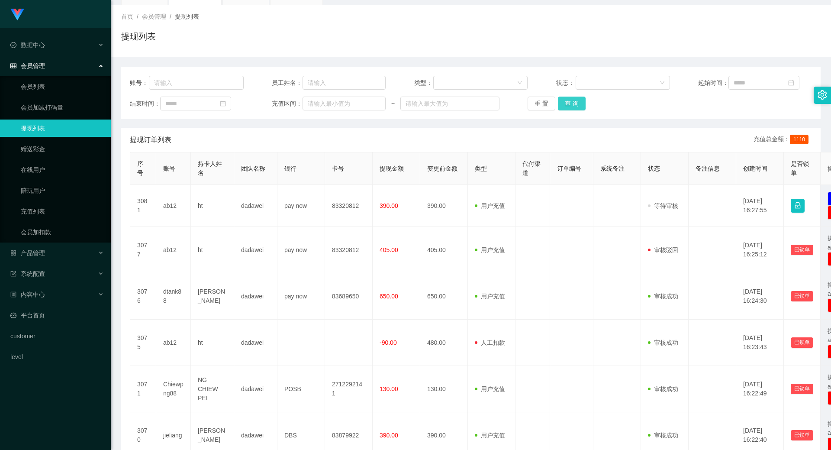
click at [565, 104] on button "查 询" at bounding box center [572, 104] width 28 height 14
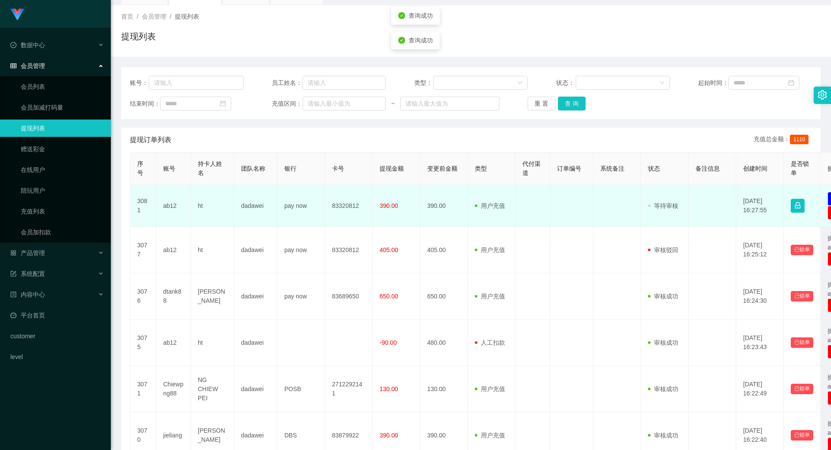
click at [171, 209] on td "ab12" at bounding box center [173, 206] width 35 height 42
copy td "ab12"
